Goal: Information Seeking & Learning: Learn about a topic

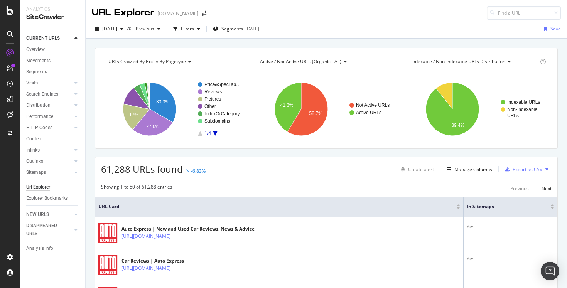
click at [44, 188] on div "Url Explorer" at bounding box center [38, 187] width 24 height 8
click at [43, 187] on div "Url Explorer" at bounding box center [38, 187] width 24 height 8
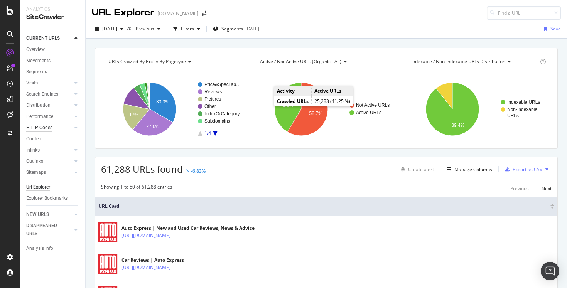
click at [44, 128] on div "HTTP Codes" at bounding box center [39, 128] width 26 height 8
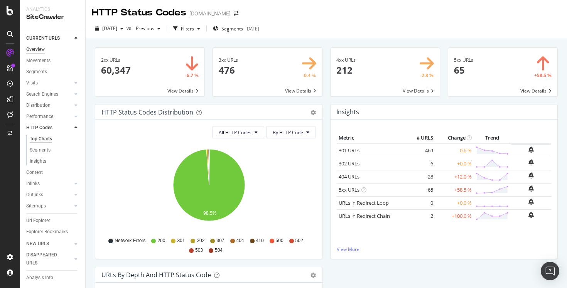
click at [40, 45] on div "Overview" at bounding box center [35, 49] width 19 height 8
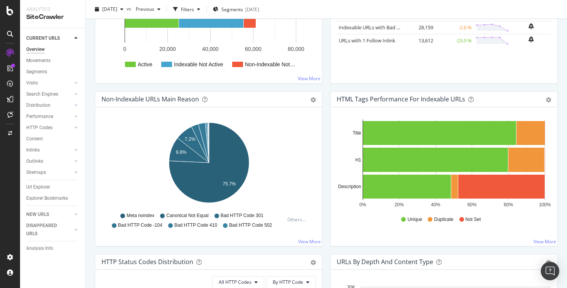
scroll to position [187, 0]
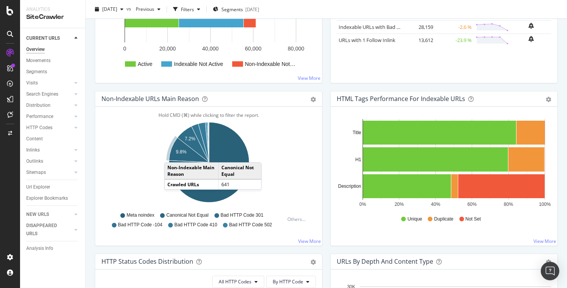
click at [172, 155] on icon "A chart." at bounding box center [189, 150] width 40 height 25
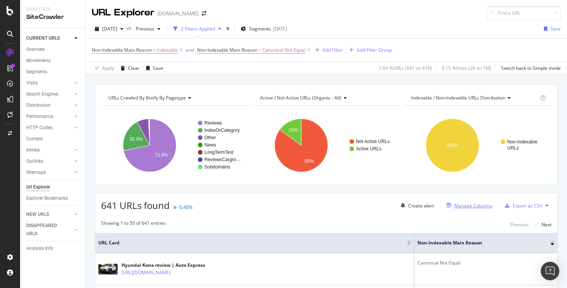
click at [461, 207] on div "Manage Columns" at bounding box center [473, 205] width 38 height 7
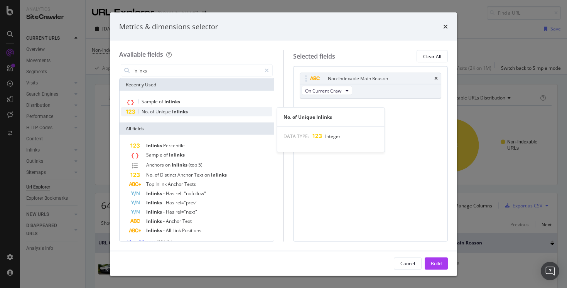
click at [200, 109] on div "No. of Unique Inlinks" at bounding box center [196, 111] width 151 height 9
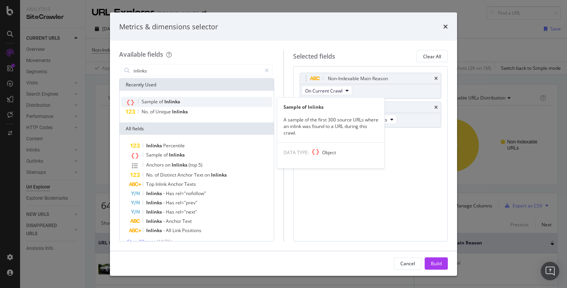
click at [199, 100] on div "Sample of Inlinks" at bounding box center [196, 102] width 151 height 10
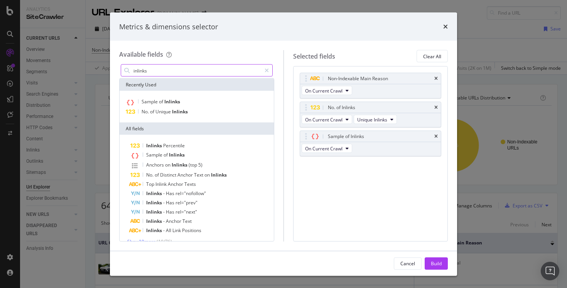
click at [187, 76] on div "inlinks" at bounding box center [197, 70] width 152 height 12
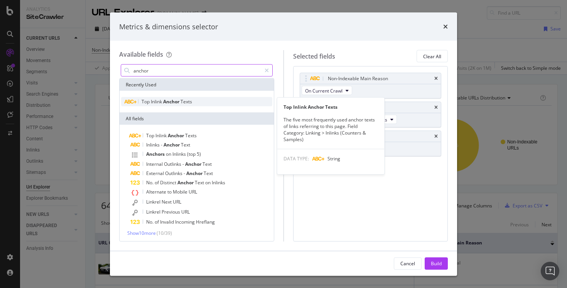
type input "anchor"
click at [165, 101] on span "Anchor" at bounding box center [171, 101] width 17 height 7
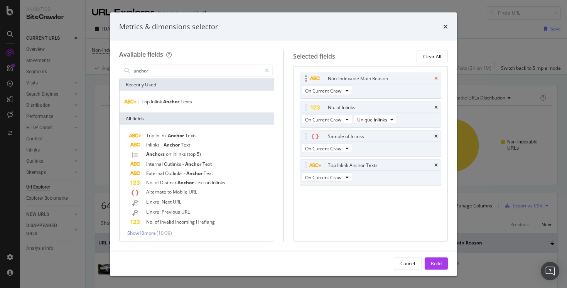
click at [435, 78] on icon "times" at bounding box center [435, 78] width 3 height 5
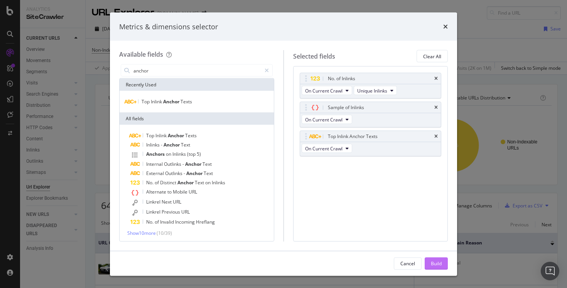
click at [438, 262] on div "Build" at bounding box center [436, 263] width 11 height 7
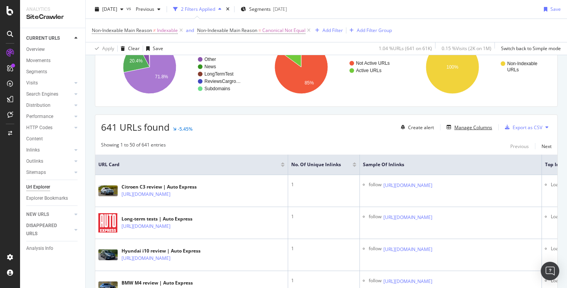
scroll to position [36, 0]
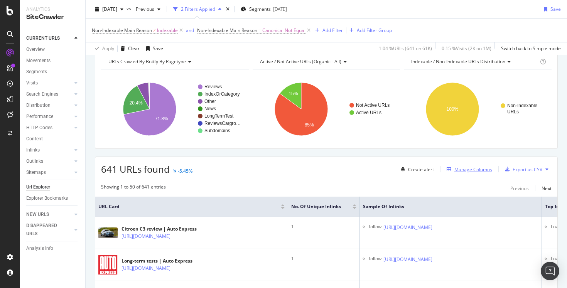
click at [472, 169] on div "Manage Columns" at bounding box center [473, 169] width 38 height 7
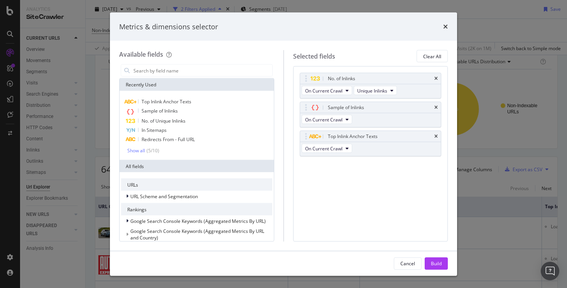
click at [437, 27] on div "Metrics & dimensions selector" at bounding box center [283, 27] width 328 height 10
click at [443, 27] on icon "times" at bounding box center [445, 27] width 5 height 6
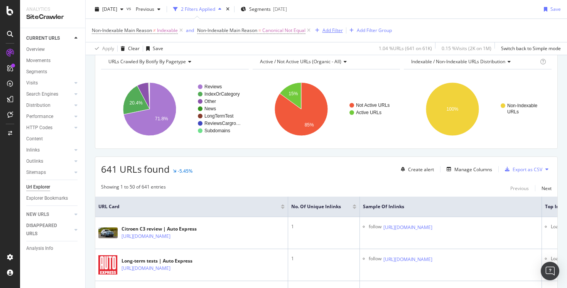
click at [329, 26] on button "Add Filter" at bounding box center [327, 30] width 31 height 9
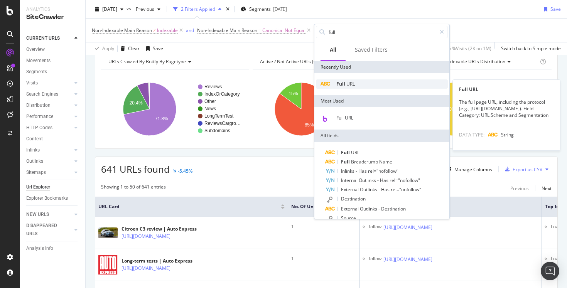
type input "full"
click at [338, 84] on span "Full" at bounding box center [341, 84] width 10 height 7
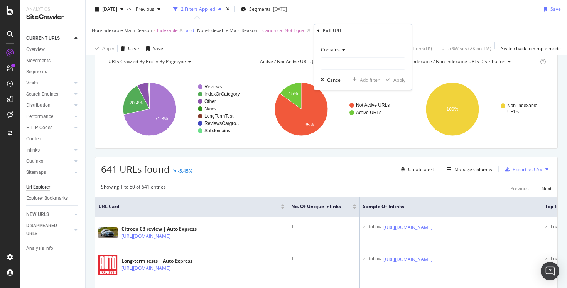
click at [340, 162] on div "641 URLs found -5.45% Create alert Manage Columns Export as CSV" at bounding box center [326, 166] width 462 height 19
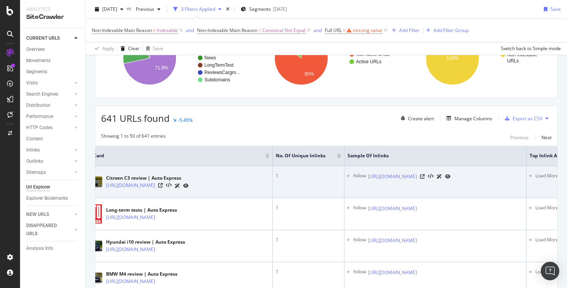
scroll to position [0, 0]
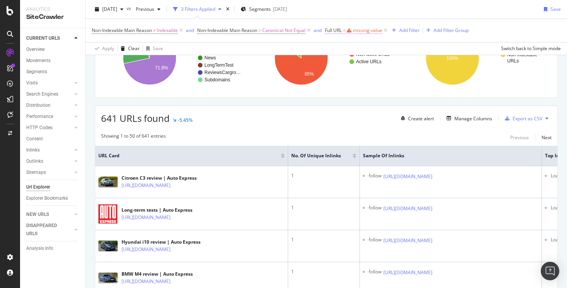
click at [357, 28] on div "missing value" at bounding box center [367, 30] width 29 height 7
click at [348, 45] on div "Contains" at bounding box center [375, 48] width 85 height 12
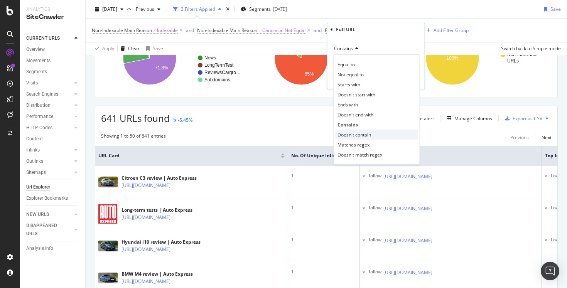
click at [349, 133] on span "Doesn't contain" at bounding box center [354, 134] width 34 height 7
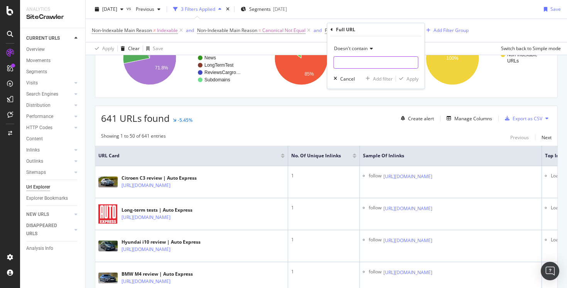
click at [352, 57] on input "text" at bounding box center [376, 62] width 84 height 12
type input "page="
click at [412, 81] on div "Apply" at bounding box center [412, 79] width 12 height 7
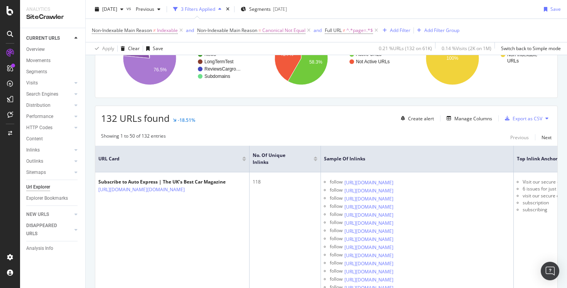
click at [315, 156] on div at bounding box center [315, 157] width 4 height 2
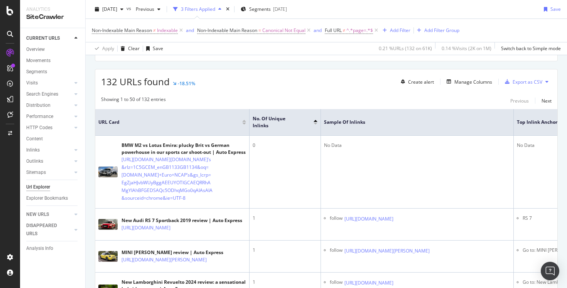
scroll to position [130, 0]
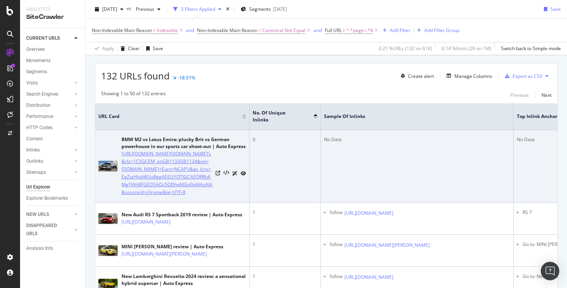
click at [160, 195] on link "[URL][DOMAIN_NAME][DOMAIN_NAME]’s&rlz=1C5GCEM_enGB1133GB1134&oq=[DOMAIN_NAME]+E…" at bounding box center [166, 173] width 91 height 46
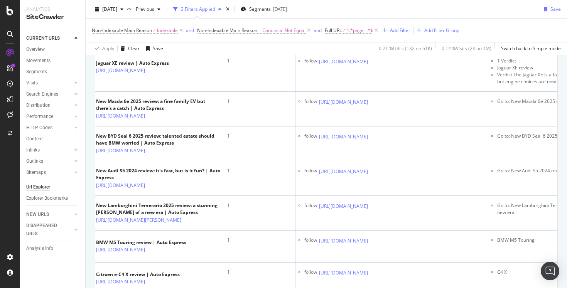
scroll to position [1295, 0]
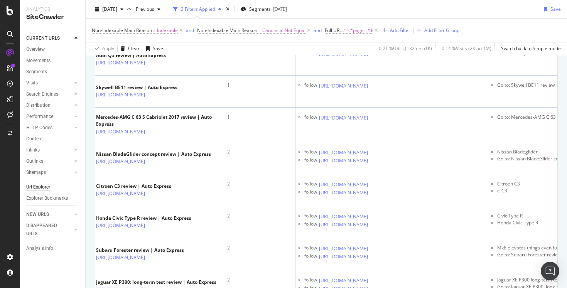
scroll to position [1703, 0]
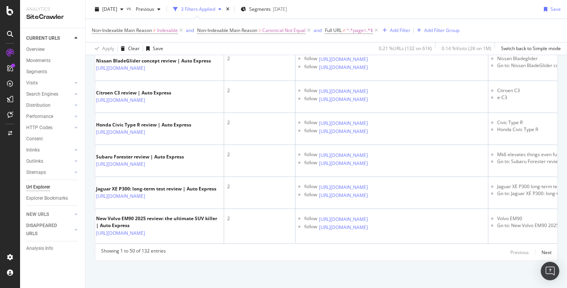
scroll to position [1788, 0]
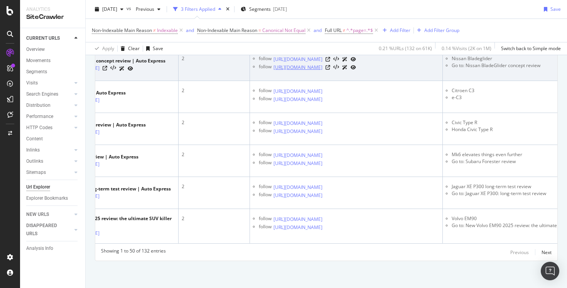
scroll to position [0, 72]
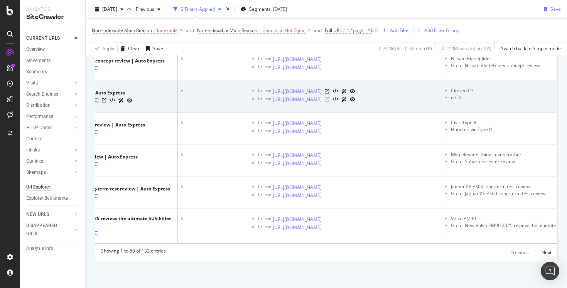
click at [329, 102] on icon at bounding box center [327, 99] width 5 height 5
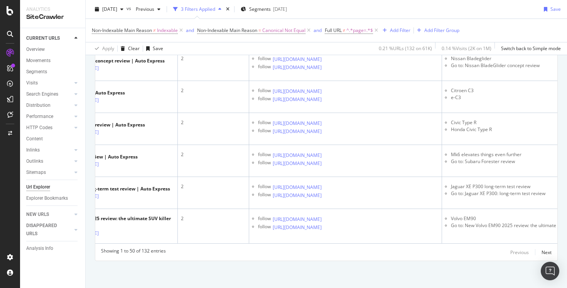
scroll to position [2241, 0]
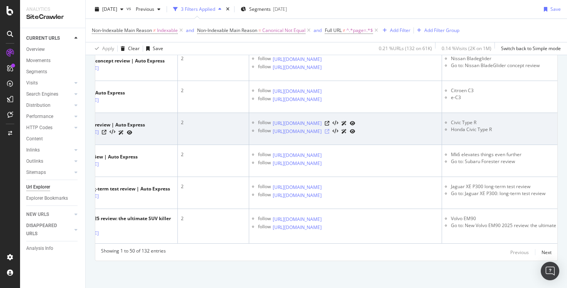
click at [329, 129] on icon at bounding box center [327, 131] width 5 height 5
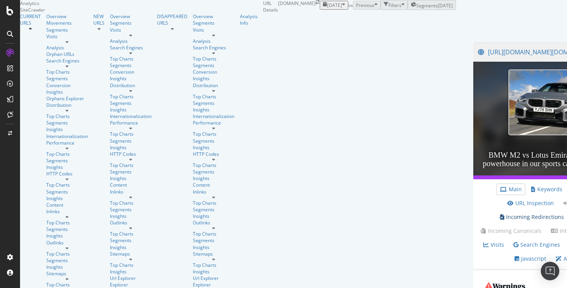
click at [498, 219] on link "Incoming Redirections" at bounding box center [530, 217] width 65 height 8
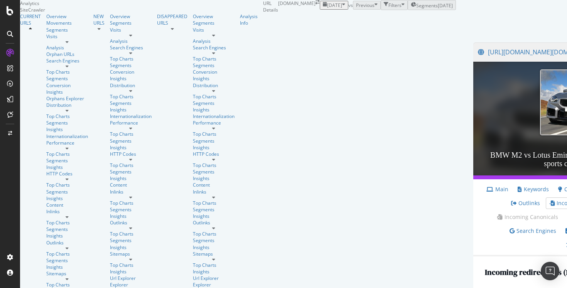
scroll to position [159, 0]
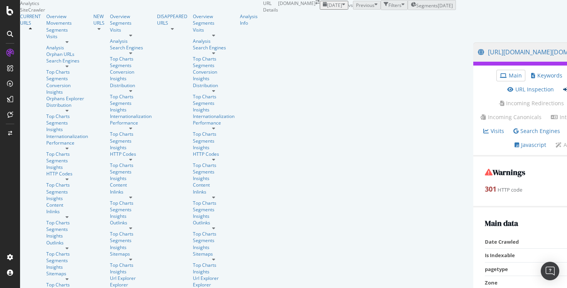
click at [563, 93] on link "Inlinks" at bounding box center [575, 90] width 24 height 8
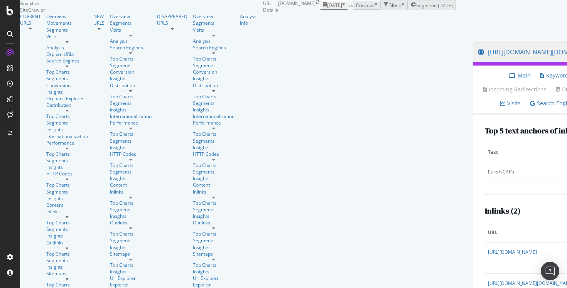
scroll to position [86, 0]
